Goal: Entertainment & Leisure: Consume media (video, audio)

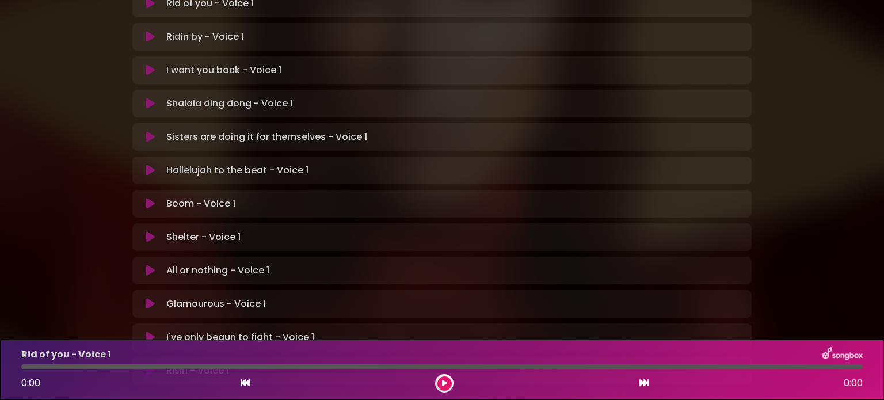
scroll to position [345, 0]
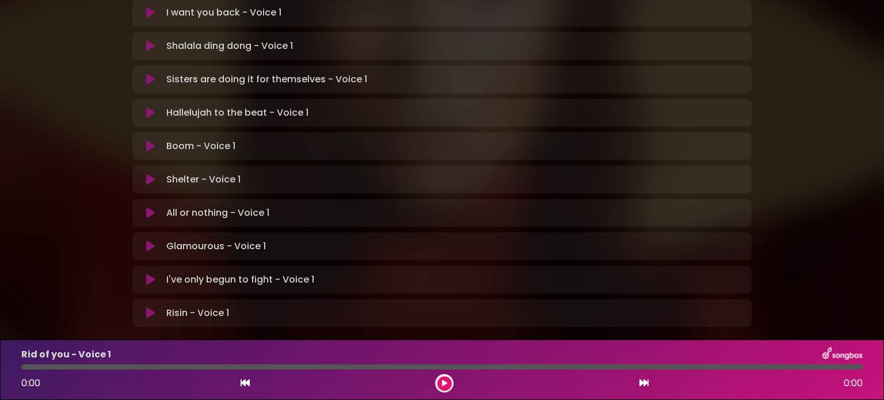
click at [151, 207] on icon at bounding box center [150, 213] width 9 height 12
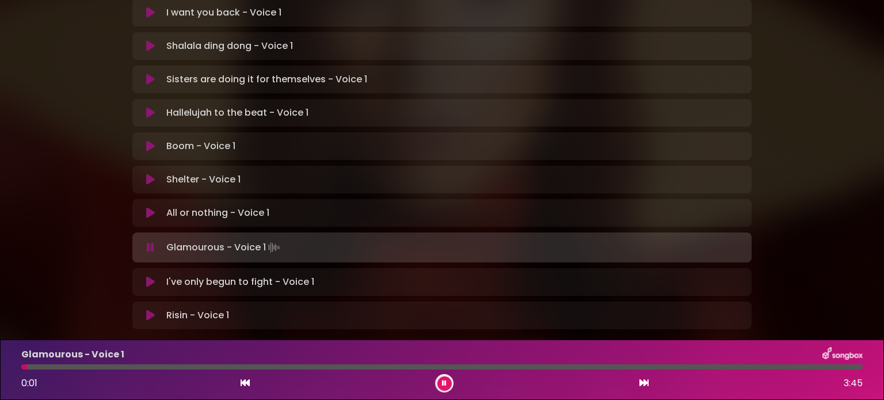
scroll to position [288, 0]
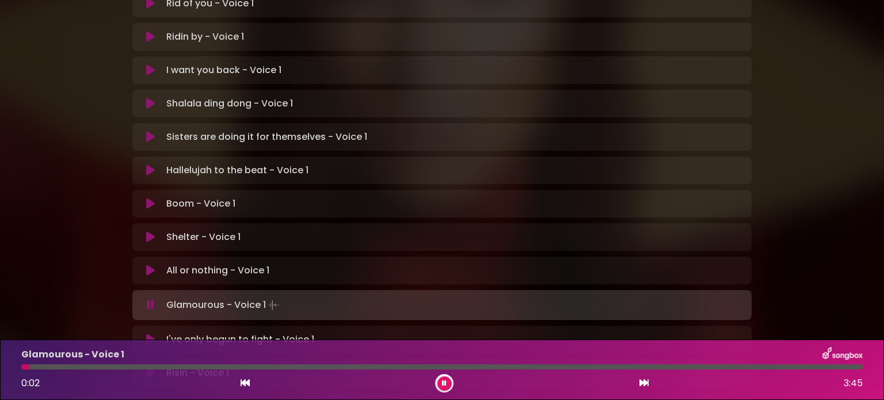
click at [149, 198] on icon at bounding box center [150, 204] width 9 height 12
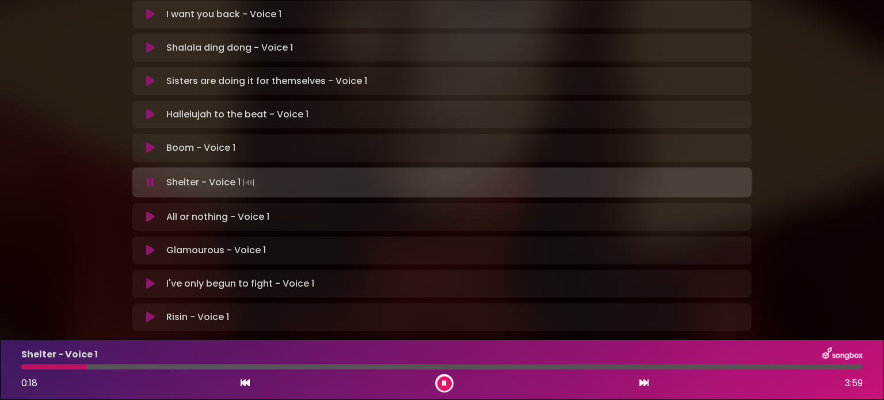
scroll to position [345, 0]
click at [217, 242] on p "Glamourous - Voice 1 Loading Track..." at bounding box center [216, 249] width 100 height 14
click at [277, 242] on div "Glamourous - Voice 1 Loading Track..." at bounding box center [453, 249] width 583 height 14
click at [153, 243] on icon at bounding box center [150, 249] width 9 height 12
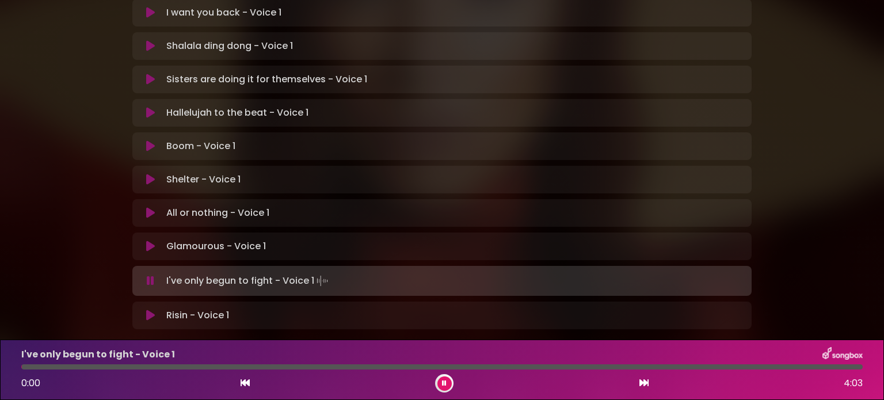
scroll to position [288, 0]
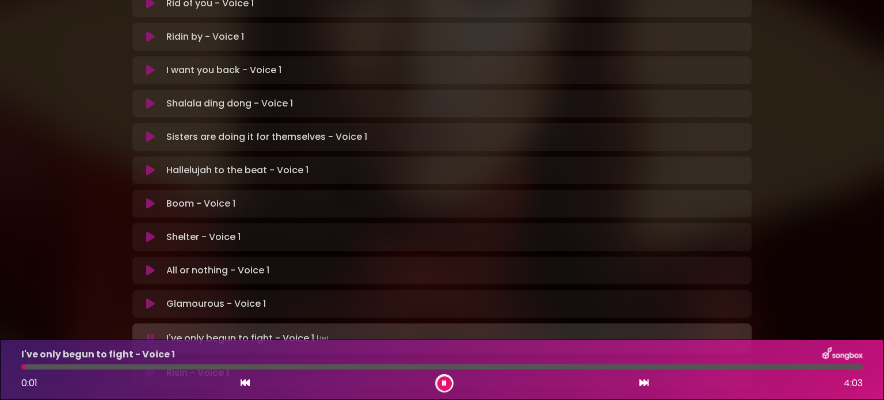
click at [259, 163] on p "Hallelujah to the beat - Voice 1 Loading Track..." at bounding box center [237, 170] width 142 height 14
click at [147, 165] on icon at bounding box center [150, 171] width 9 height 12
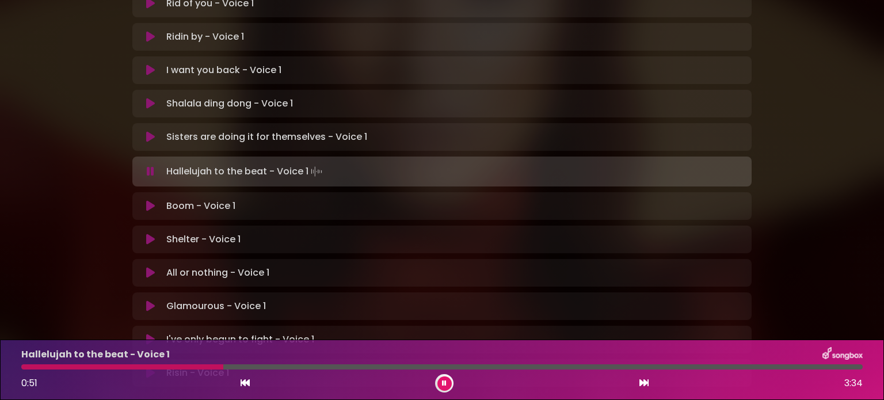
click at [244, 365] on div at bounding box center [441, 366] width 841 height 5
drag, startPoint x: 262, startPoint y: 365, endPoint x: 272, endPoint y: 366, distance: 9.2
click at [263, 365] on div at bounding box center [441, 366] width 841 height 5
click at [285, 366] on div at bounding box center [441, 366] width 841 height 5
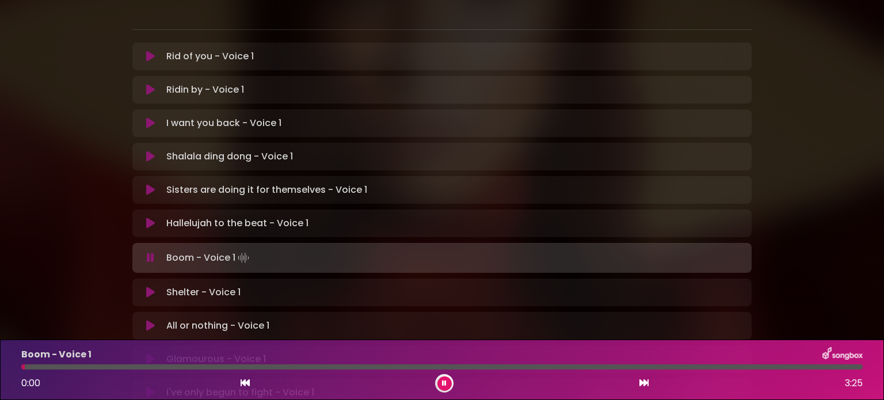
scroll to position [173, 0]
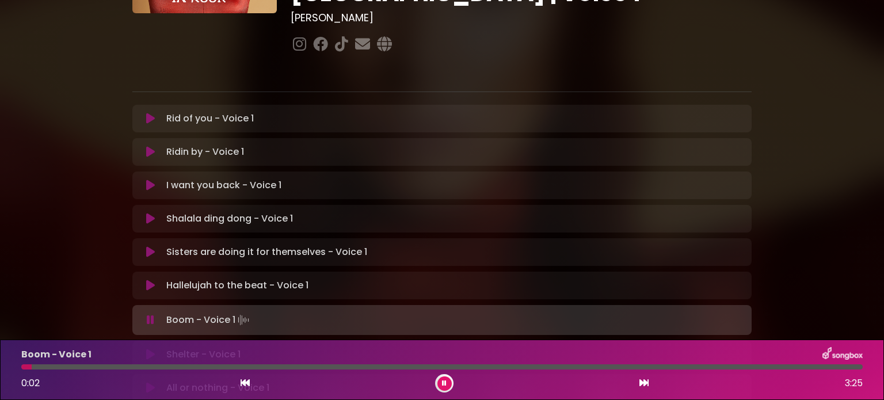
click at [148, 179] on icon at bounding box center [150, 185] width 9 height 12
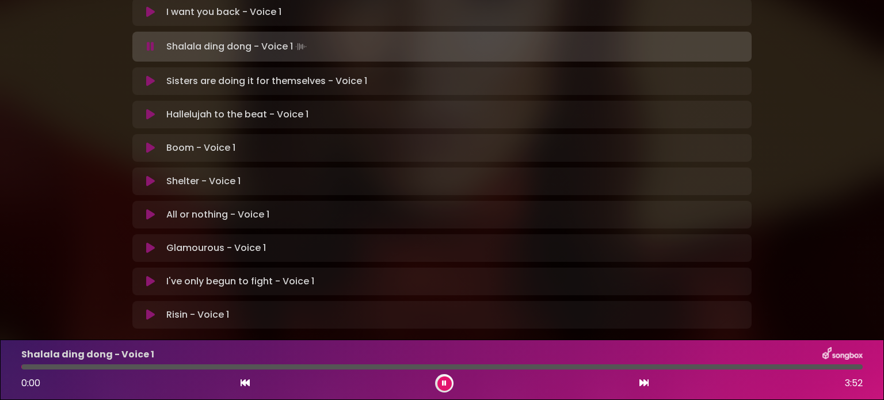
click at [151, 276] on icon at bounding box center [150, 282] width 9 height 12
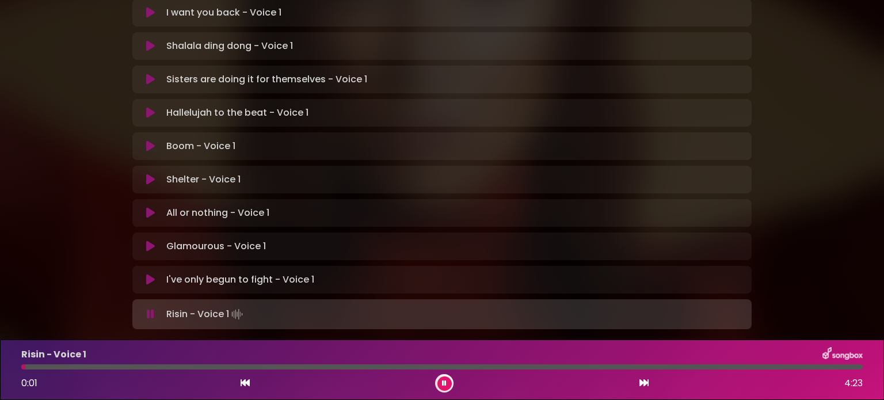
scroll to position [115, 0]
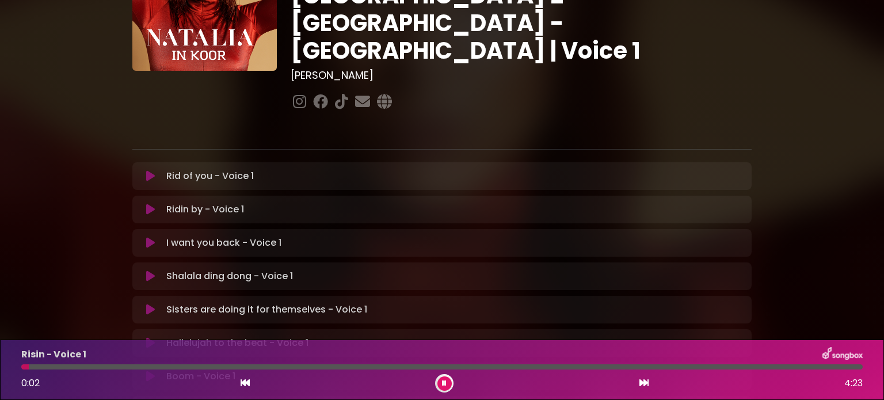
click at [151, 170] on icon at bounding box center [150, 176] width 9 height 12
